Goal: Check status: Check status

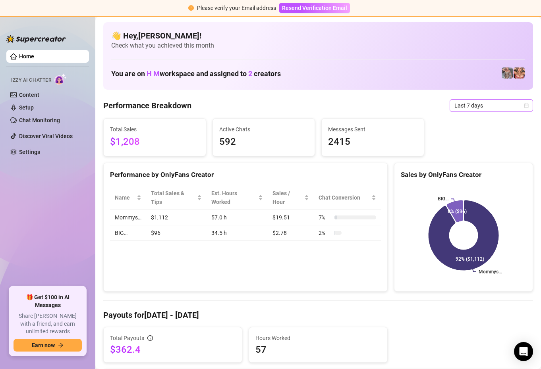
click at [521, 103] on span "Last 7 days" at bounding box center [491, 106] width 74 height 12
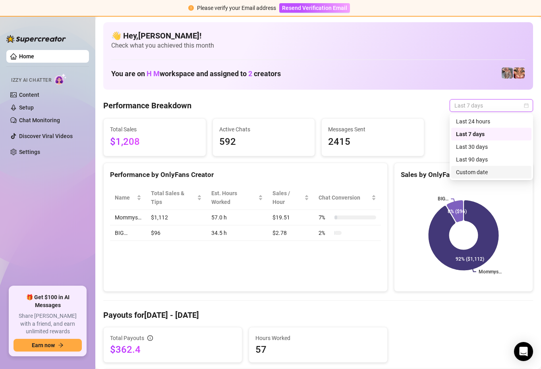
click at [478, 172] on div "Custom date" at bounding box center [491, 172] width 71 height 9
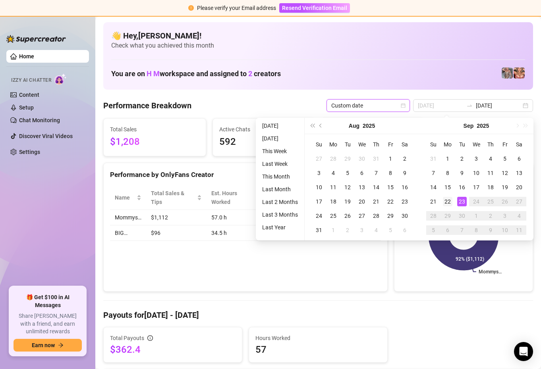
type input "[DATE]"
click at [450, 200] on div "22" at bounding box center [448, 202] width 10 height 10
type input "[DATE]"
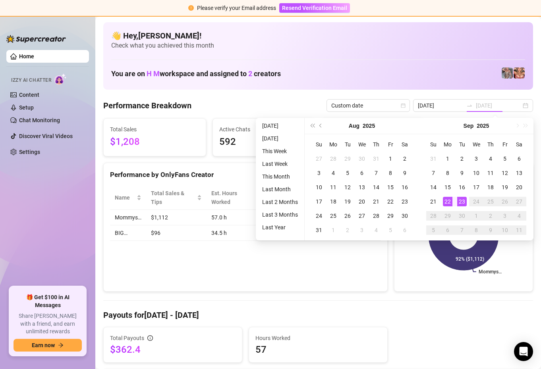
type input "[DATE]"
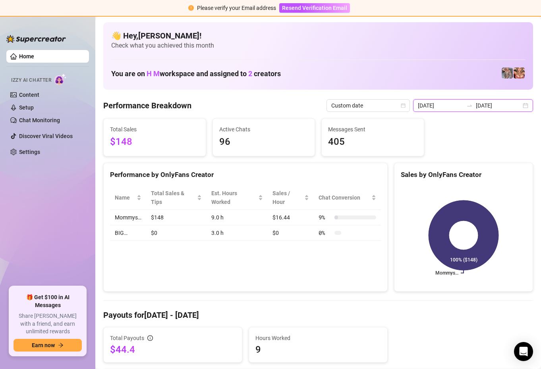
click at [455, 108] on input "[DATE]" at bounding box center [440, 105] width 45 height 9
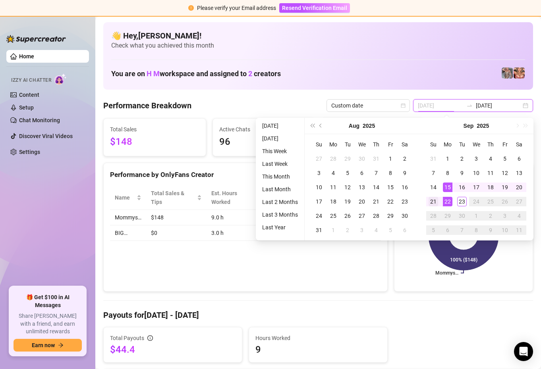
type input "[DATE]"
click at [433, 198] on div "21" at bounding box center [433, 202] width 10 height 10
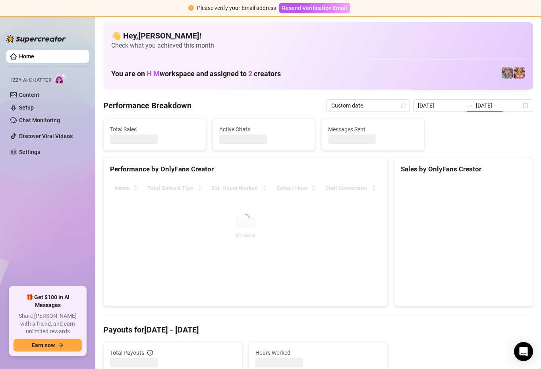
type input "[DATE]"
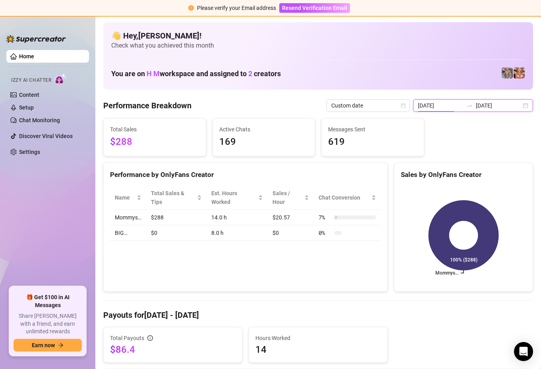
click at [452, 109] on input "[DATE]" at bounding box center [440, 105] width 45 height 9
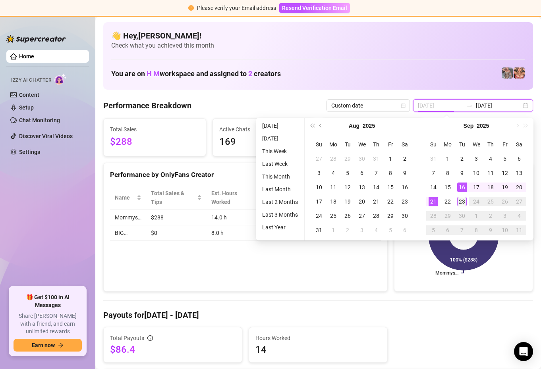
type input "[DATE]"
click at [462, 199] on div "23" at bounding box center [462, 202] width 10 height 10
type input "[DATE]"
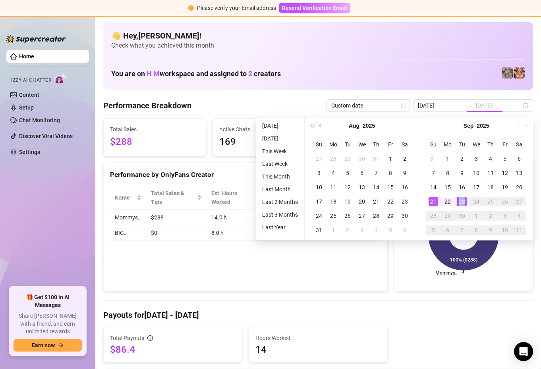
type input "[DATE]"
